Goal: Transaction & Acquisition: Purchase product/service

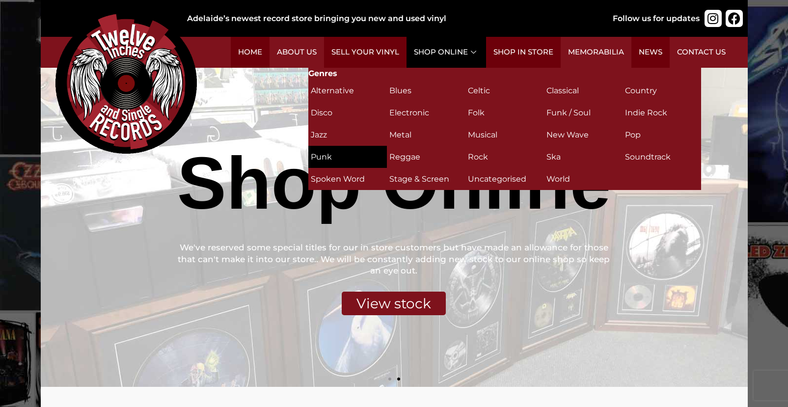
click at [321, 156] on h2 "Punk (24)" at bounding box center [348, 156] width 74 height 17
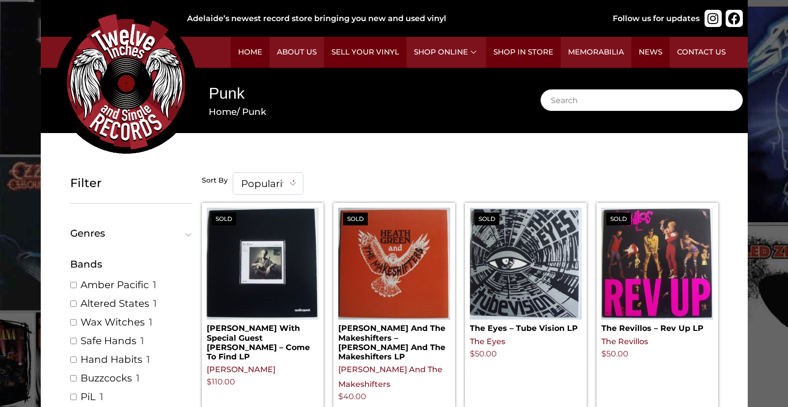
click at [293, 182] on b at bounding box center [293, 183] width 6 height 6
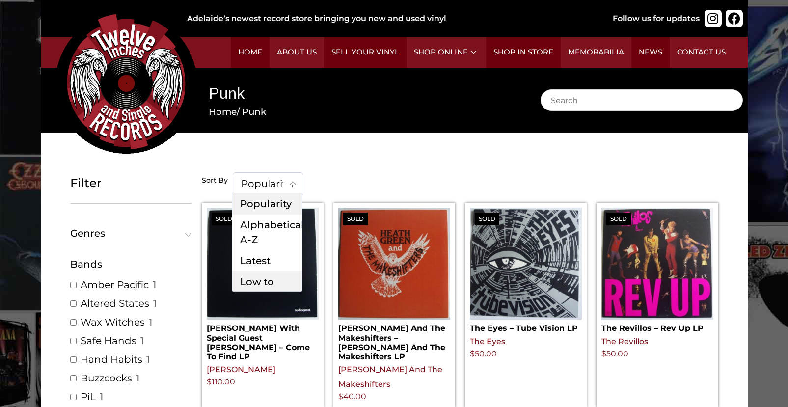
select select "price"
